Goal: Task Accomplishment & Management: Manage account settings

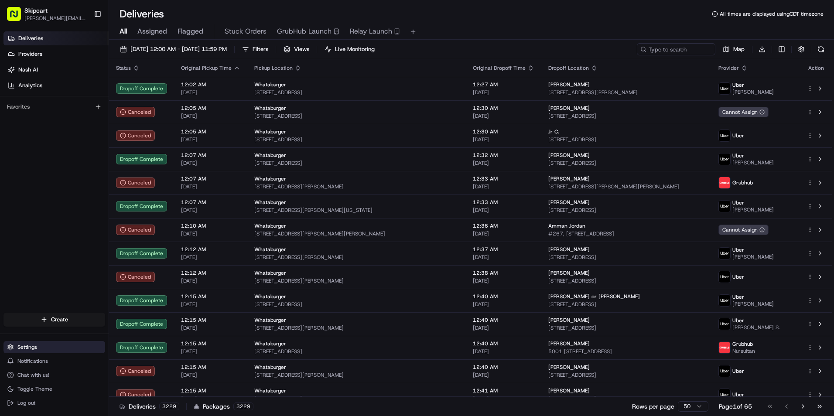
click at [39, 347] on button "Settings" at bounding box center [54, 347] width 102 height 12
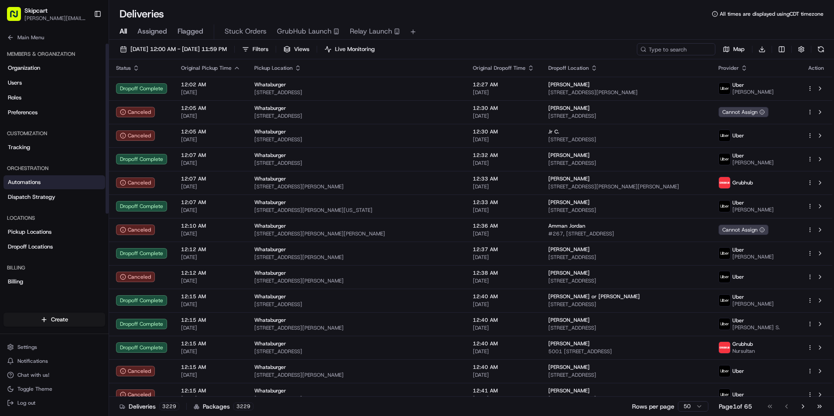
click at [39, 183] on span "Automations" at bounding box center [24, 182] width 33 height 8
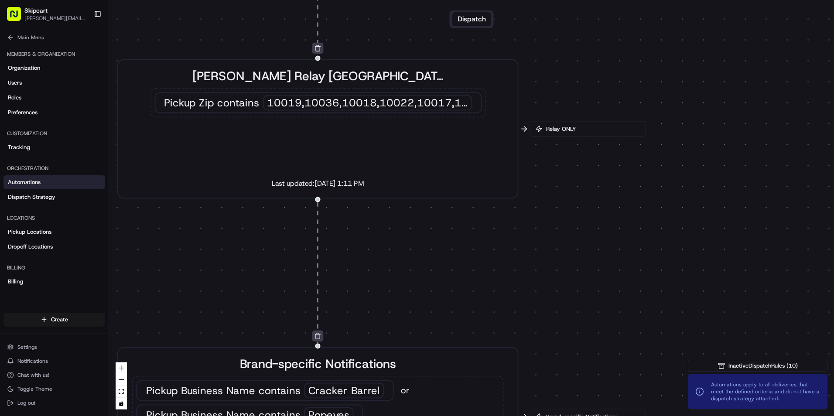
drag, startPoint x: 633, startPoint y: 229, endPoint x: 587, endPoint y: 275, distance: 65.1
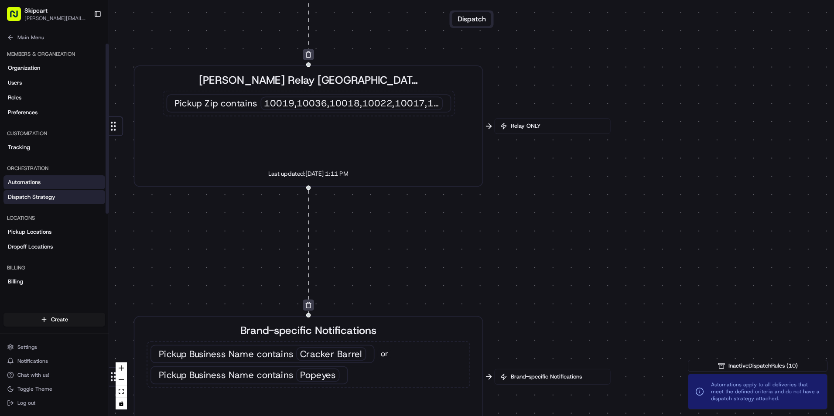
click at [46, 197] on span "Dispatch Strategy" at bounding box center [32, 197] width 48 height 8
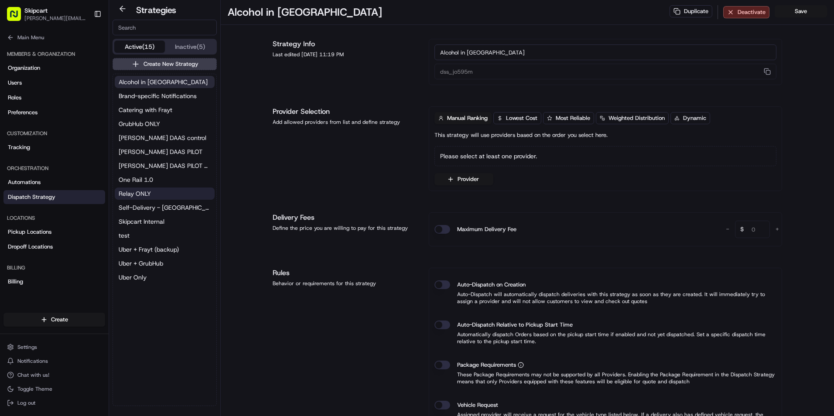
click at [148, 194] on span "Relay ONLY" at bounding box center [135, 193] width 32 height 9
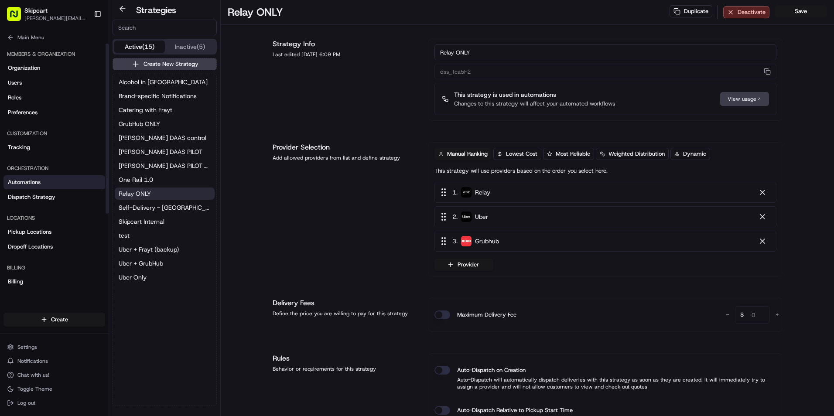
click at [31, 182] on span "Automations" at bounding box center [24, 182] width 33 height 8
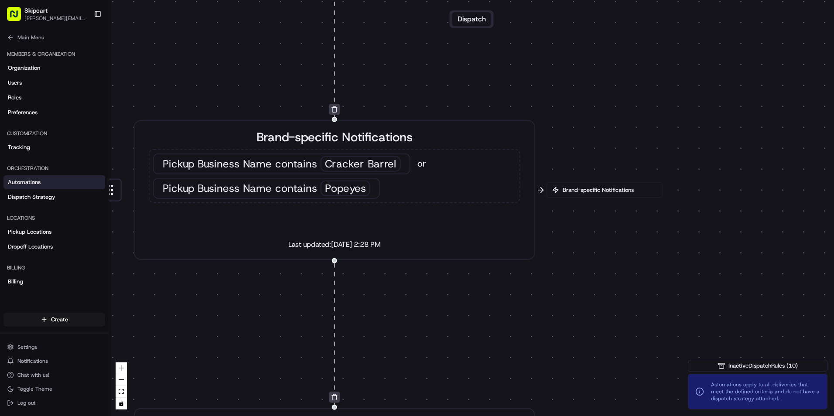
drag, startPoint x: 661, startPoint y: 307, endPoint x: 543, endPoint y: 294, distance: 118.0
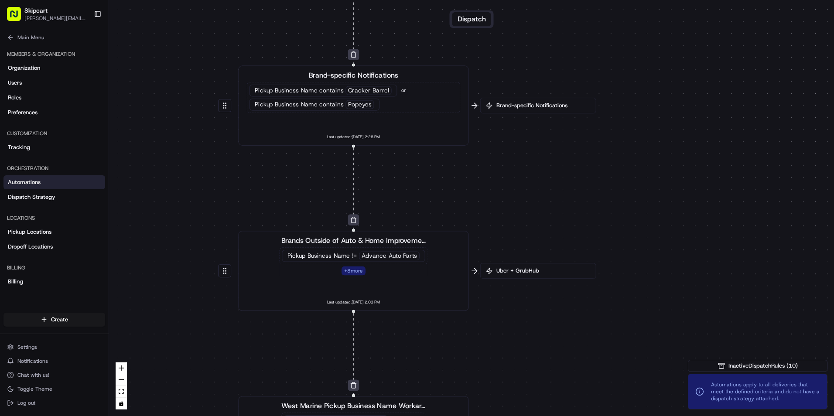
drag, startPoint x: 457, startPoint y: 282, endPoint x: 454, endPoint y: 199, distance: 83.4
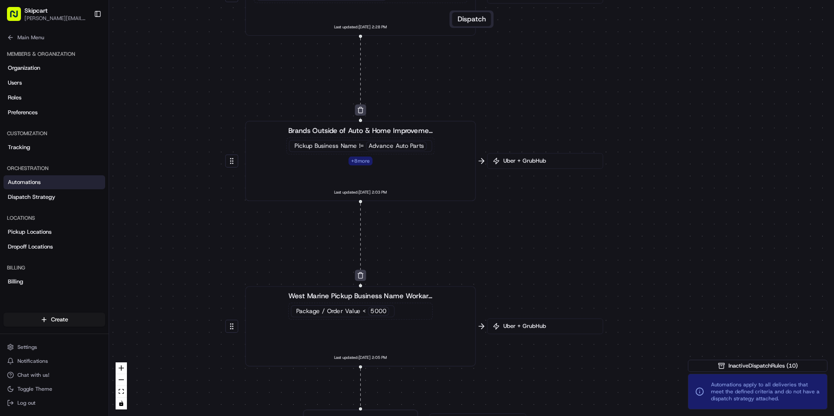
drag, startPoint x: 683, startPoint y: 229, endPoint x: 681, endPoint y: 167, distance: 62.0
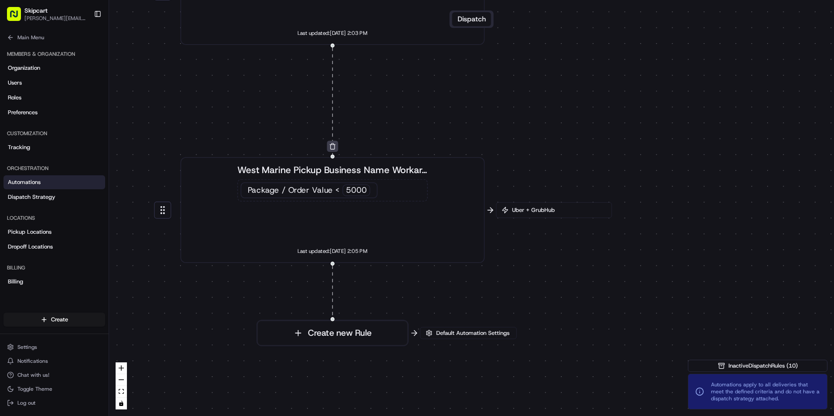
drag, startPoint x: 553, startPoint y: 367, endPoint x: 524, endPoint y: 299, distance: 73.9
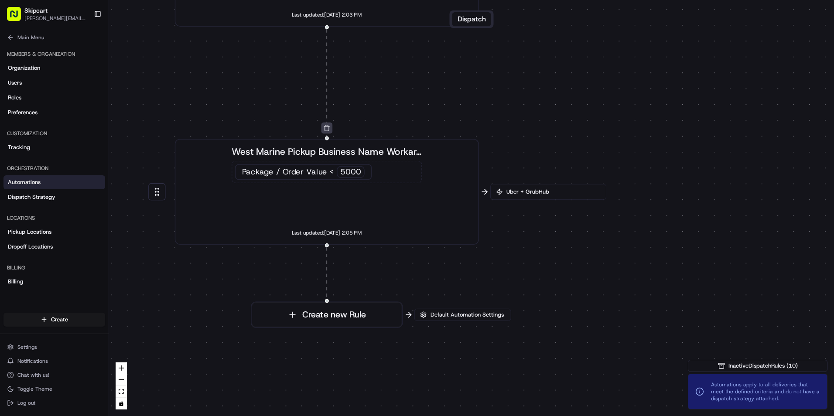
drag, startPoint x: 183, startPoint y: 284, endPoint x: 226, endPoint y: 269, distance: 46.0
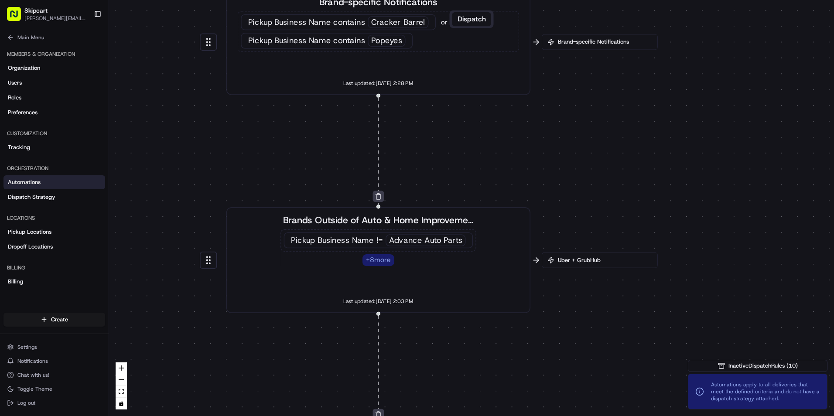
drag, startPoint x: 290, startPoint y: 65, endPoint x: 298, endPoint y: 371, distance: 306.4
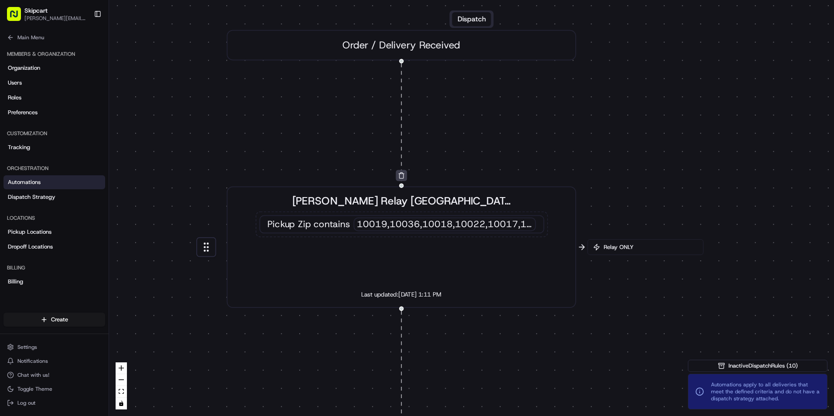
drag, startPoint x: 438, startPoint y: 116, endPoint x: 477, endPoint y: 151, distance: 52.2
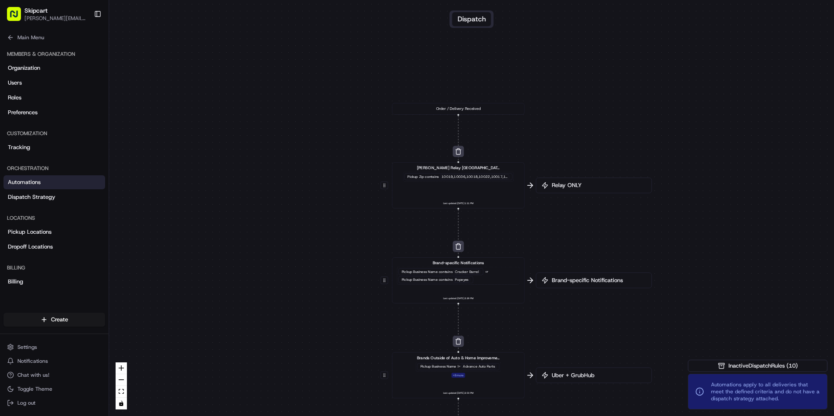
click at [405, 193] on div "[PERSON_NAME] Relay NY Pickup Zip contains 10019,10036,10018,10022,10017,10016,…" at bounding box center [458, 185] width 123 height 41
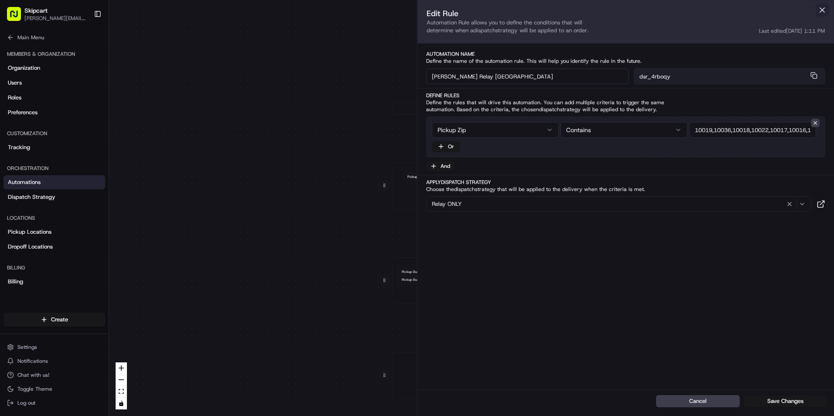
click at [822, 7] on button at bounding box center [822, 9] width 13 height 13
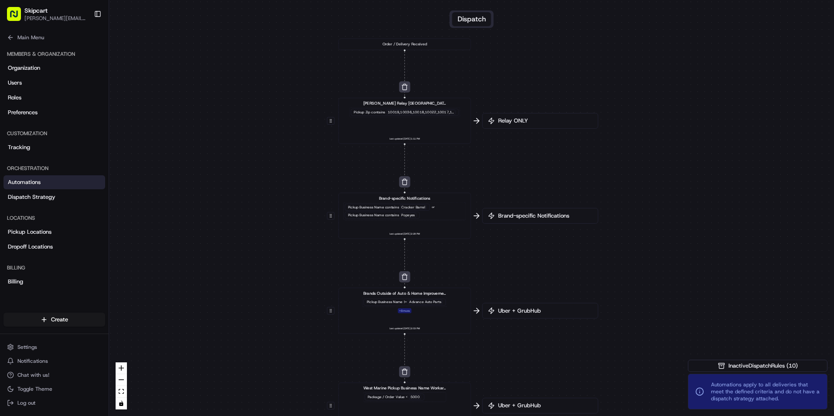
drag, startPoint x: 364, startPoint y: 301, endPoint x: 310, endPoint y: 233, distance: 86.6
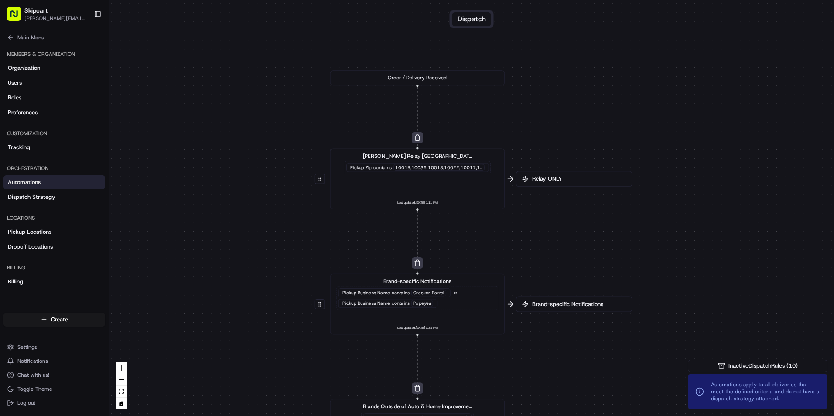
drag, startPoint x: 307, startPoint y: 87, endPoint x: 306, endPoint y: 159, distance: 72.0
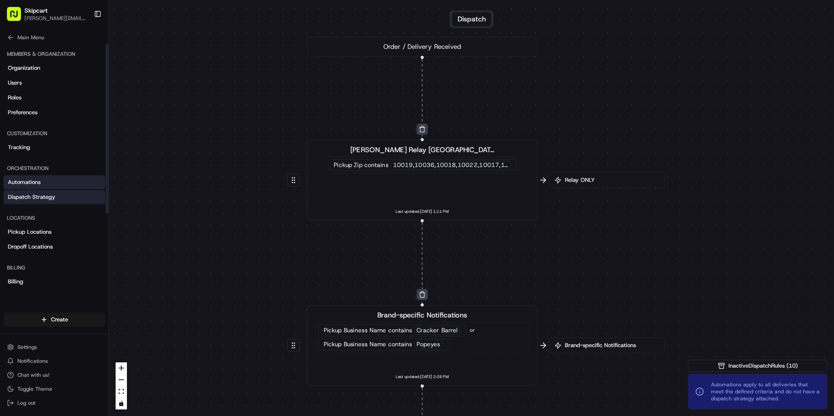
click at [38, 196] on span "Dispatch Strategy" at bounding box center [32, 197] width 48 height 8
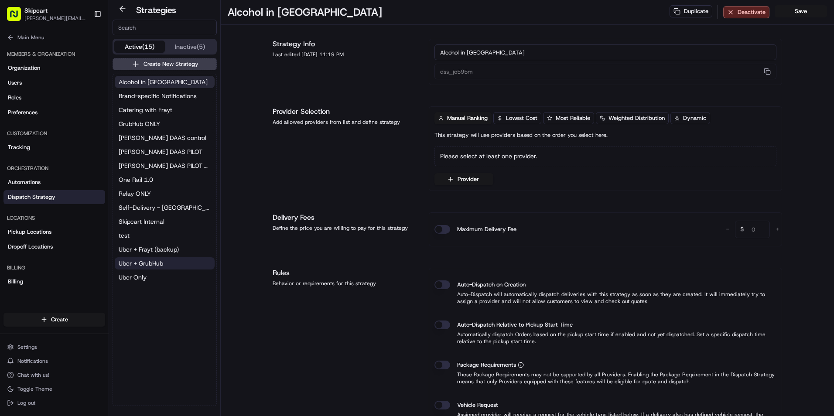
click at [158, 263] on span "Uber + GrubHub" at bounding box center [141, 263] width 44 height 9
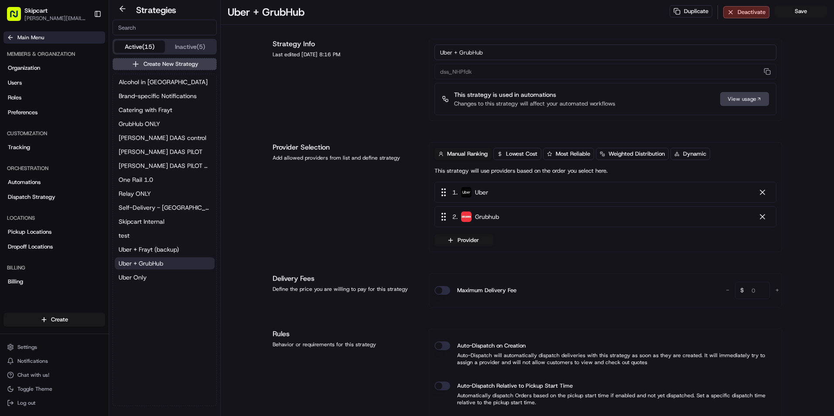
click at [11, 40] on icon at bounding box center [10, 37] width 7 height 7
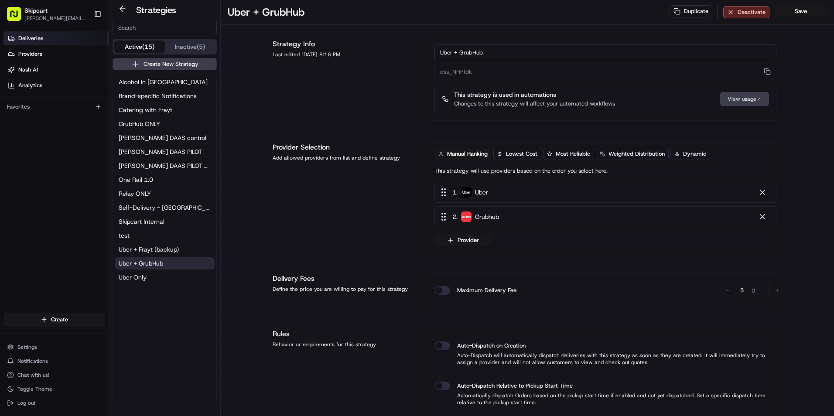
click at [37, 35] on span "Deliveries" at bounding box center [30, 38] width 25 height 8
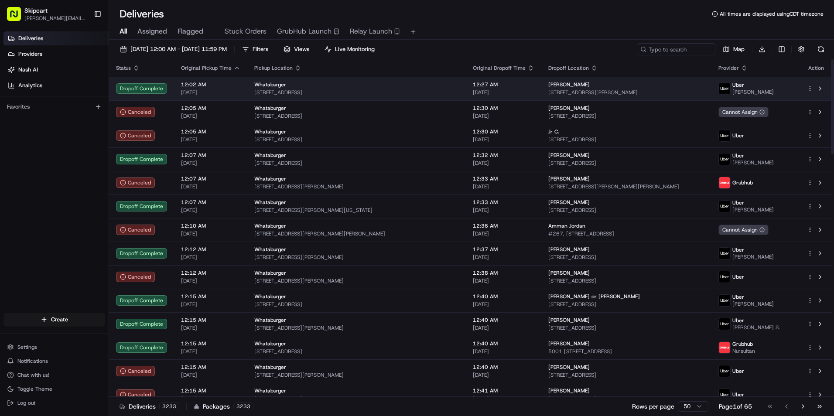
click at [355, 85] on div "Whataburger" at bounding box center [356, 84] width 205 height 7
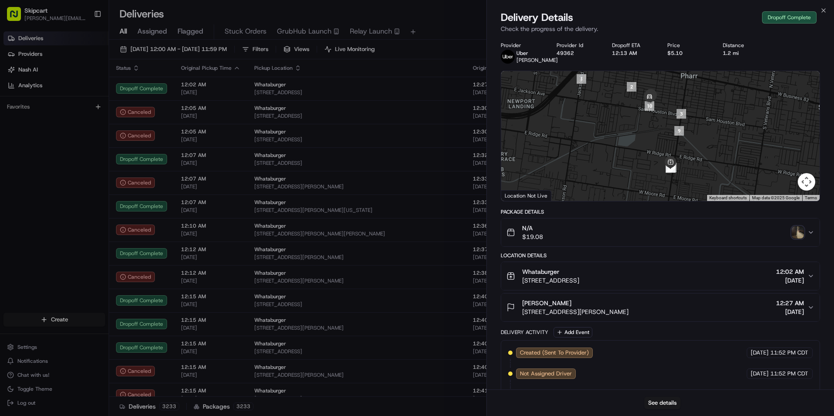
click at [667, 282] on div "Whataburger [STREET_ADDRESS] 12:02 AM [DATE]" at bounding box center [657, 275] width 301 height 17
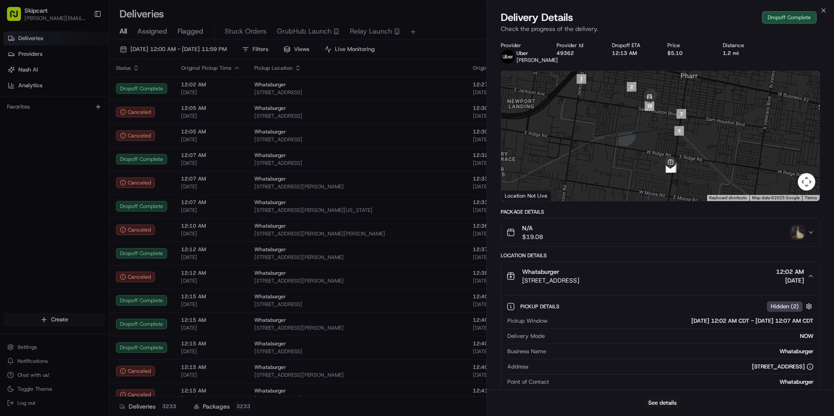
click at [658, 232] on div "N/A $19.08" at bounding box center [657, 232] width 301 height 17
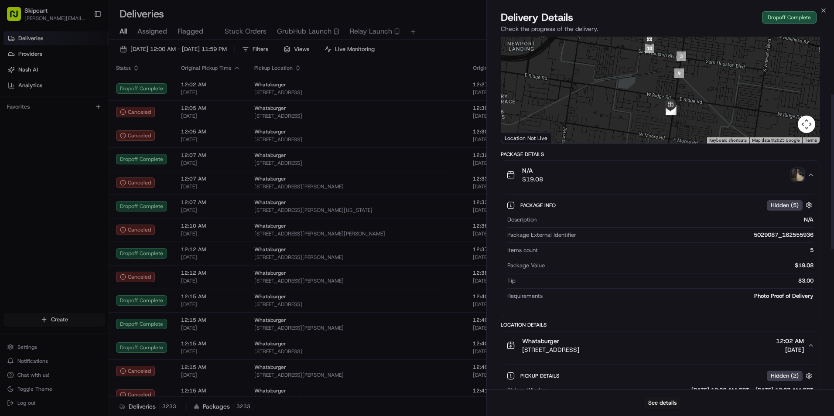
scroll to position [44, 0]
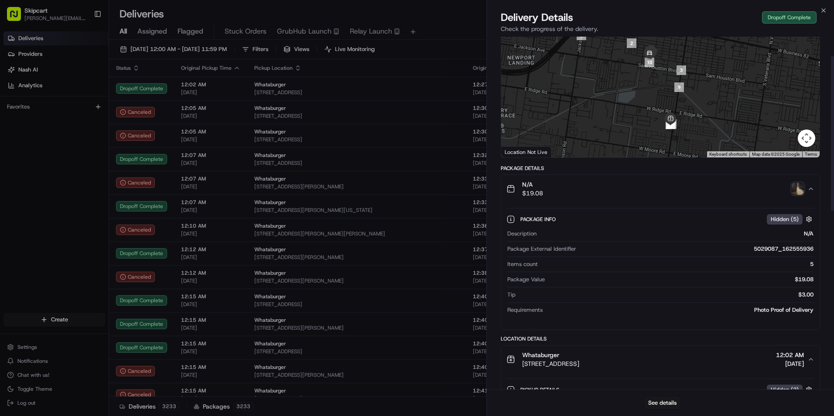
click at [798, 189] on img "button" at bounding box center [798, 189] width 12 height 12
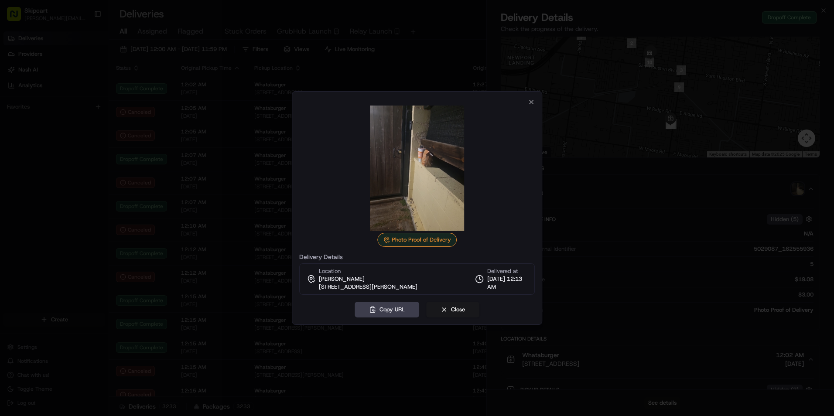
click at [535, 97] on div "Photo Proof of Delivery Delivery Details Location [PERSON_NAME] [STREET_ADDRESS…" at bounding box center [417, 208] width 250 height 234
click at [530, 103] on icon "button" at bounding box center [531, 102] width 7 height 7
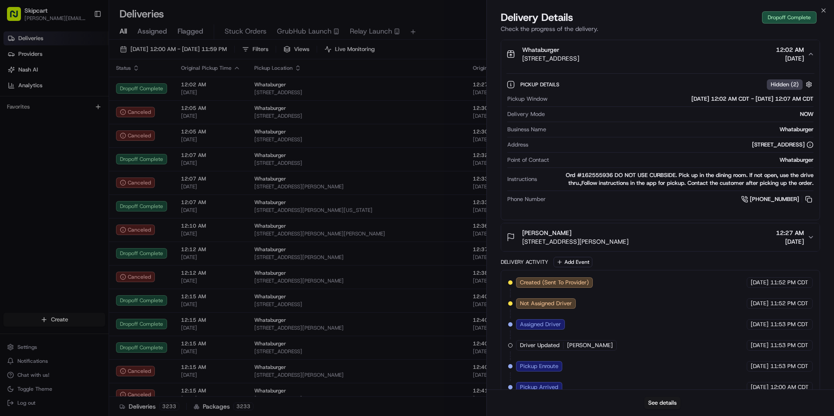
scroll to position [262, 0]
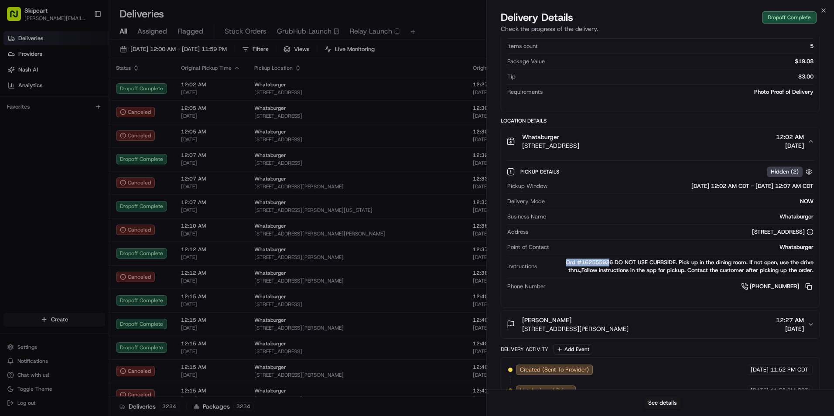
drag, startPoint x: 557, startPoint y: 261, endPoint x: 607, endPoint y: 264, distance: 49.8
click at [607, 264] on div "Ord #162555936 DO NOT USE CURBSIDE. Pick up in the dining room. If not open, us…" at bounding box center [677, 267] width 273 height 16
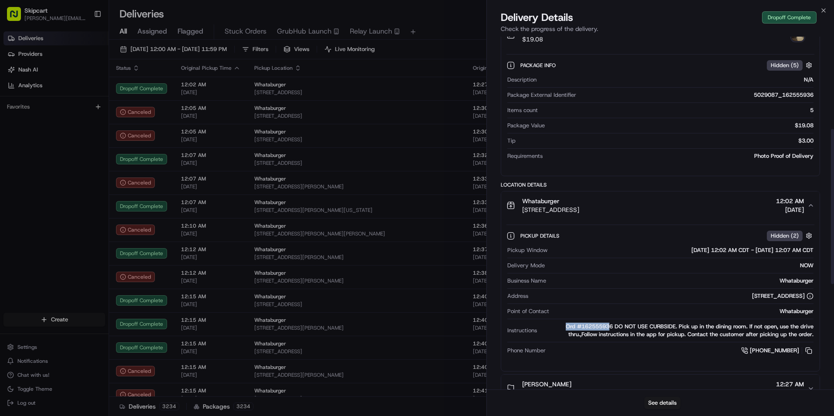
scroll to position [218, 0]
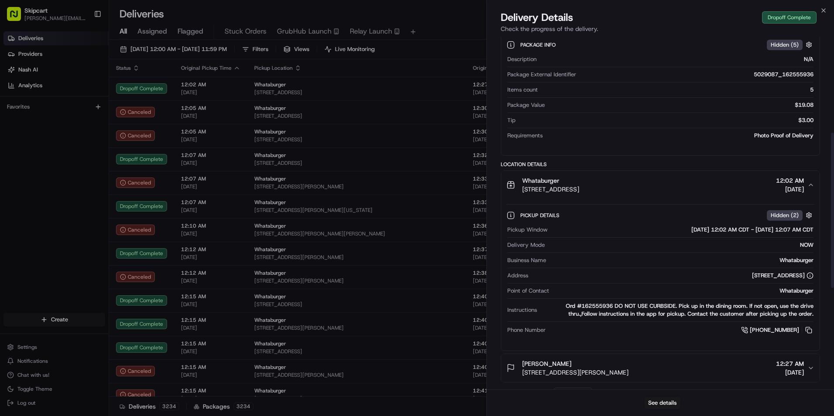
click at [647, 304] on div "Ord #162555936 DO NOT USE CURBSIDE. Pick up in the dining room. If not open, us…" at bounding box center [677, 310] width 273 height 16
click at [581, 310] on div "Ord #162555936 DO NOT USE CURBSIDE. Pick up in the dining room. If not open, us…" at bounding box center [677, 310] width 273 height 16
drag, startPoint x: 581, startPoint y: 310, endPoint x: 580, endPoint y: 306, distance: 4.6
click at [580, 306] on div "Ord #162555936 DO NOT USE CURBSIDE. Pick up in the dining room. If not open, us…" at bounding box center [677, 310] width 273 height 16
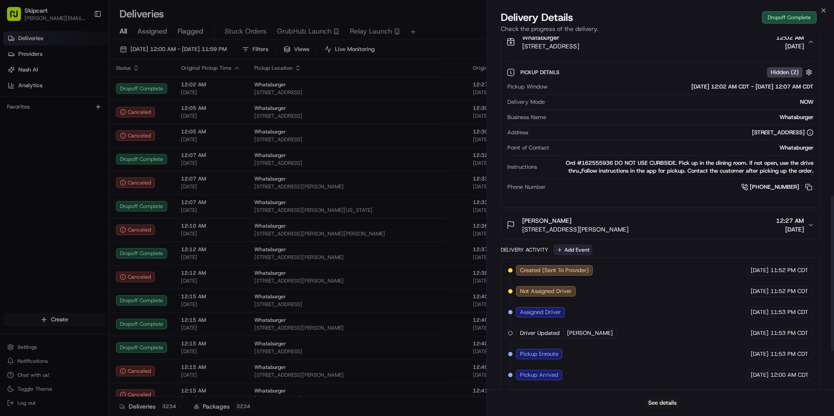
scroll to position [448, 0]
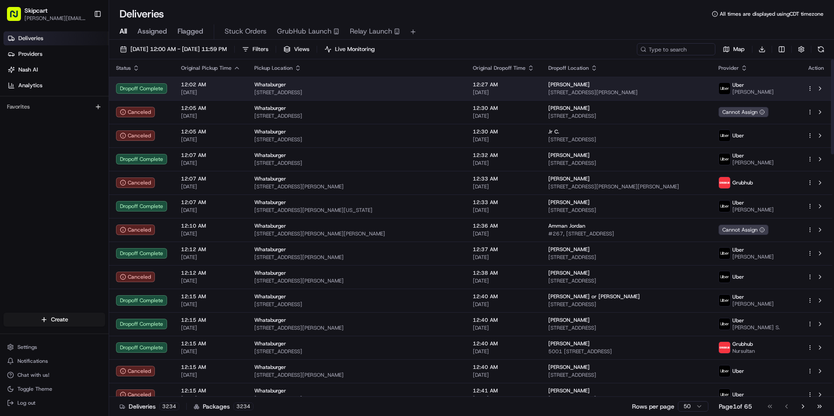
click at [301, 91] on span "[STREET_ADDRESS]" at bounding box center [356, 92] width 205 height 7
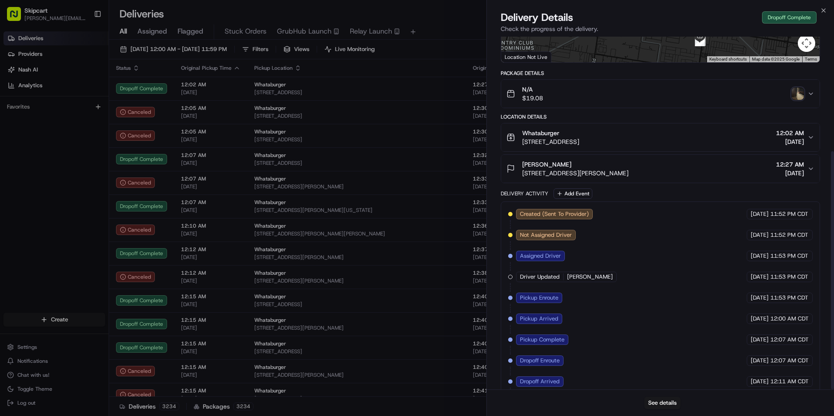
scroll to position [170, 0]
